Goal: Find contact information

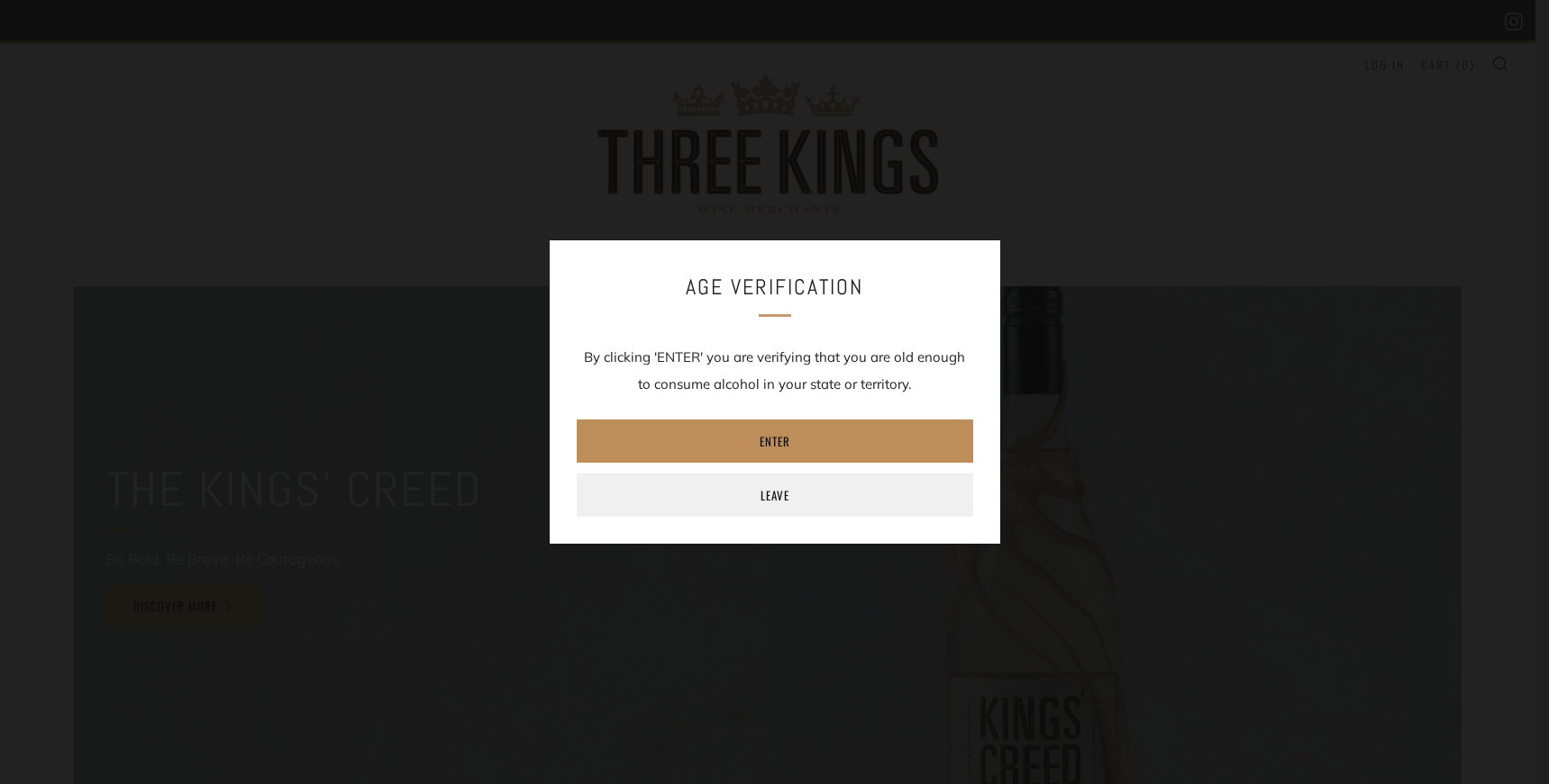
click at [789, 447] on link "Enter" at bounding box center [774, 441] width 396 height 44
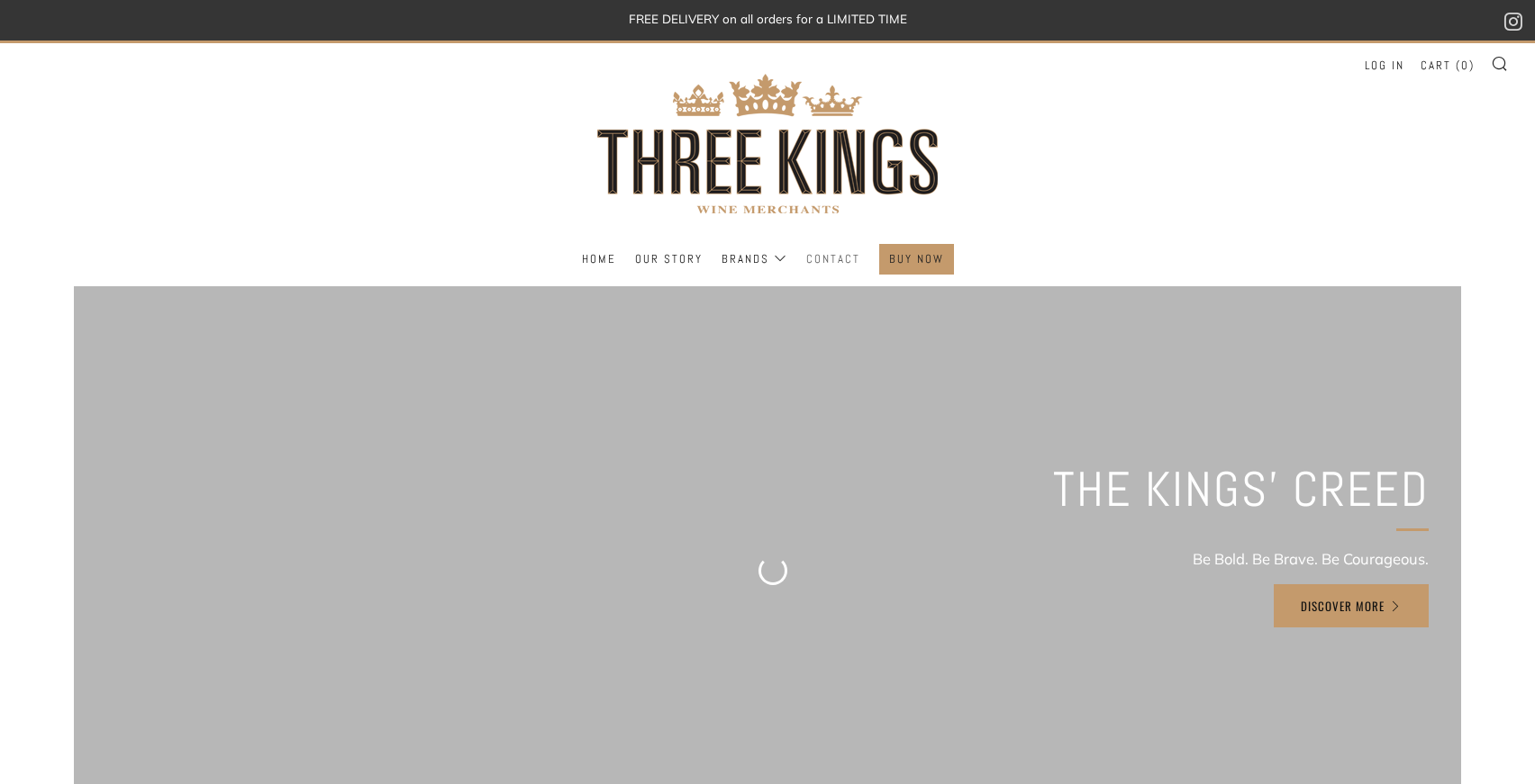
click at [838, 255] on link "Contact" at bounding box center [833, 259] width 54 height 29
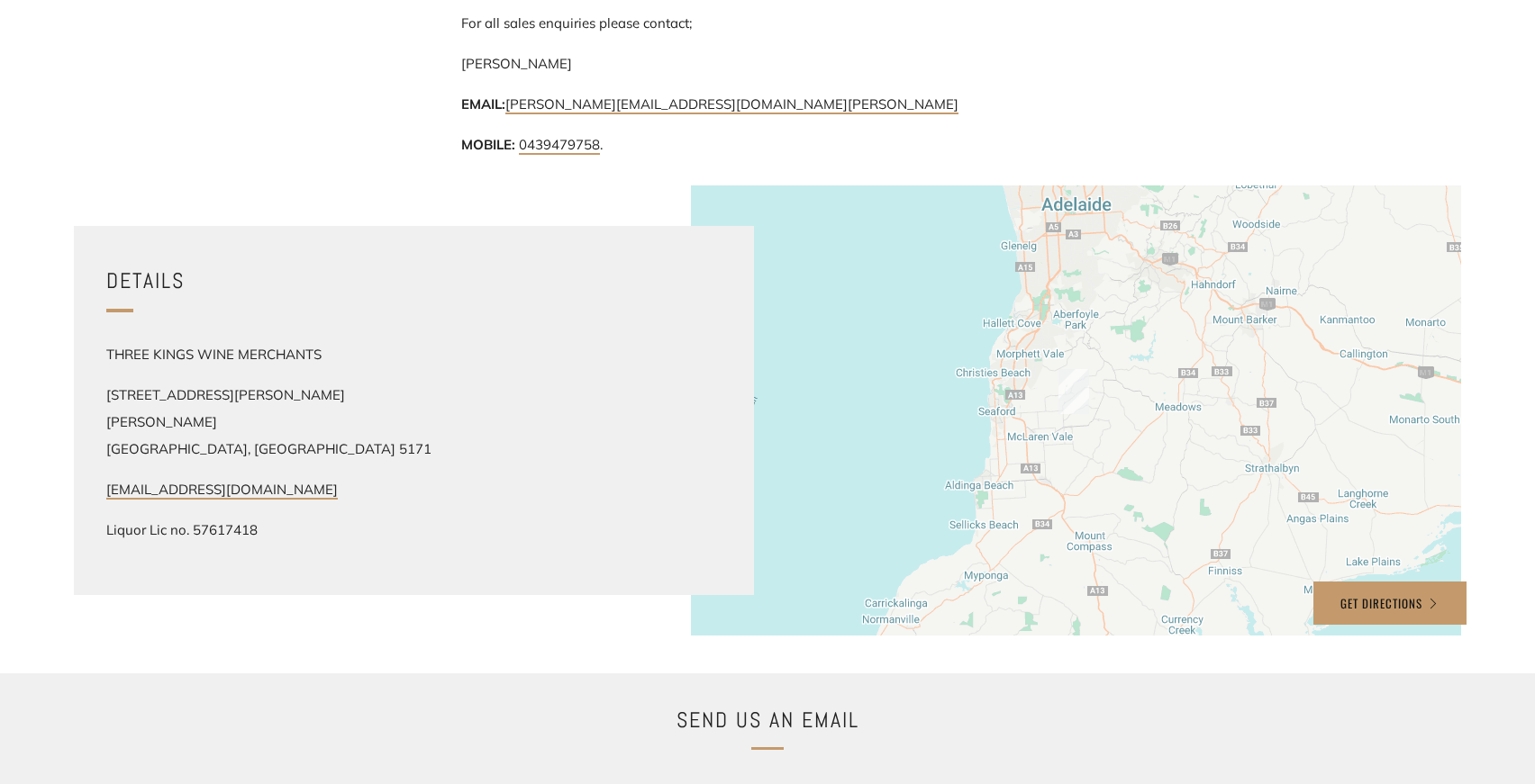
scroll to position [901, 0]
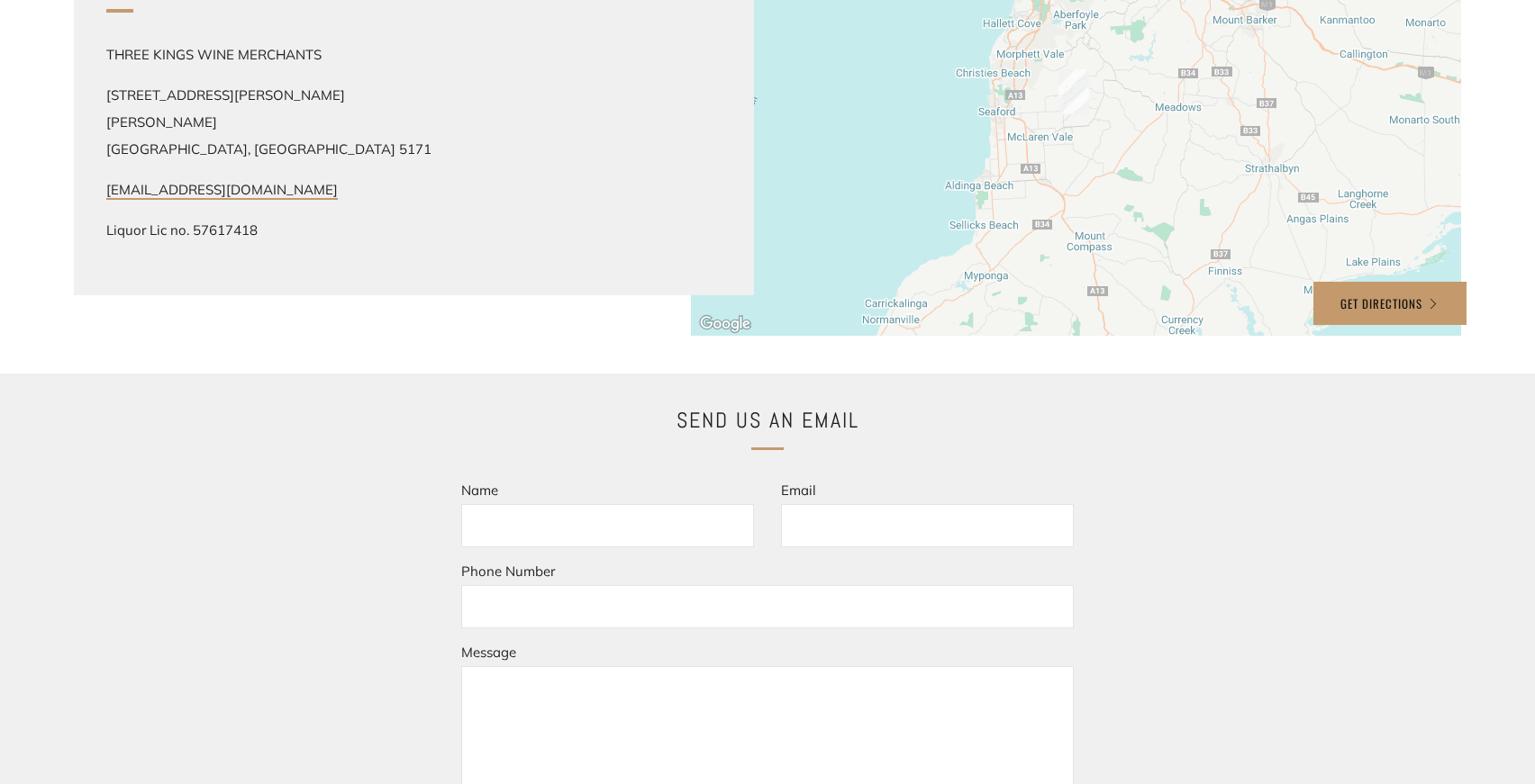
click at [1210, 523] on div "Send us an email Name Email Phone Number Message Send" at bounding box center [767, 688] width 1535 height 629
